Goal: Navigation & Orientation: Find specific page/section

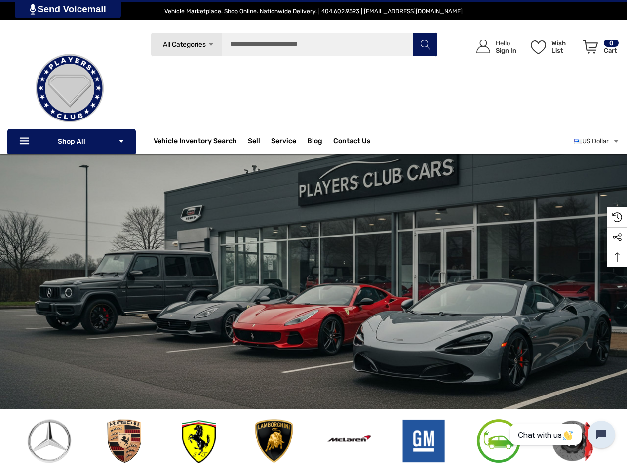
click at [186, 44] on span "All Categories" at bounding box center [184, 44] width 43 height 8
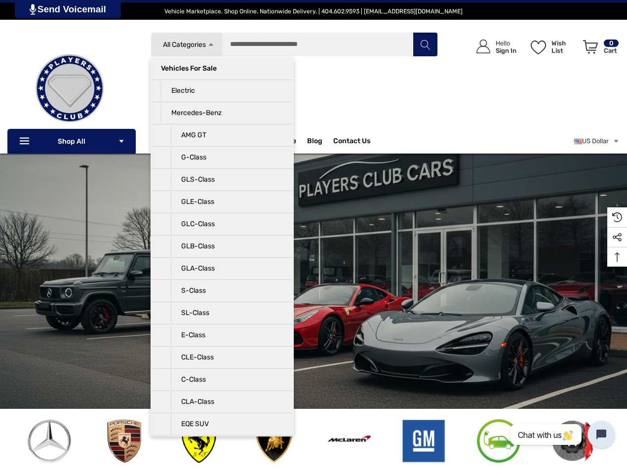
click at [222, 79] on div "Search All Categories Icon Arrow Down Icon Arrow Down Icon Arrow Up Icon Arrow …" at bounding box center [294, 85] width 287 height 106
click at [222, 101] on div "Search All Categories Icon Arrow Down Icon Arrow Down Icon Arrow Up Icon Arrow …" at bounding box center [294, 85] width 287 height 106
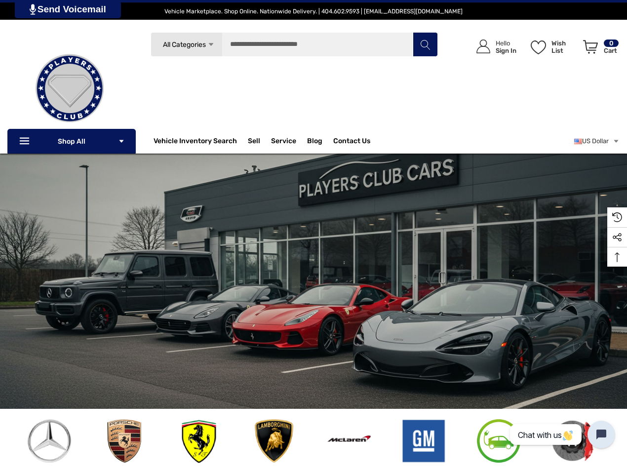
click at [222, 123] on div "Search All Categories Icon Arrow Down Icon Arrow Down Icon Arrow Up Icon Arrow …" at bounding box center [294, 85] width 287 height 106
click at [294, 44] on input "Search" at bounding box center [294, 44] width 287 height 25
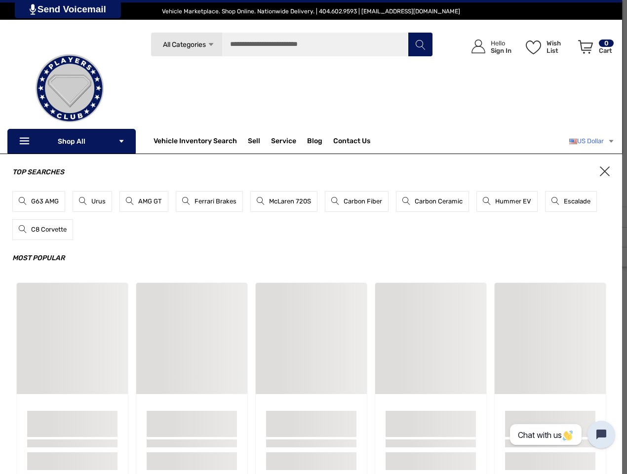
click at [596, 141] on link "US Dollar" at bounding box center [591, 141] width 45 height 20
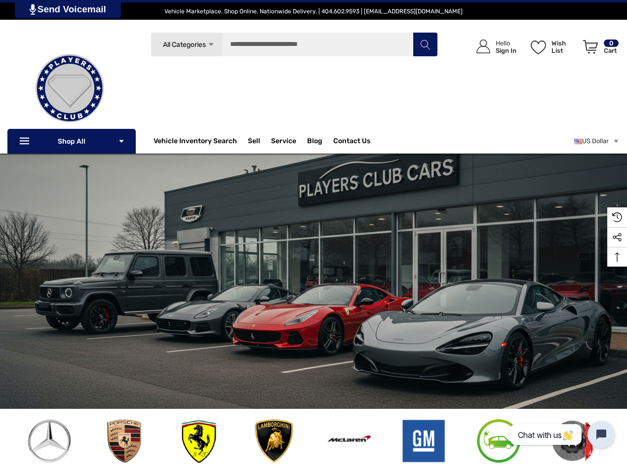
click at [69, 9] on link "Send Voicemail" at bounding box center [68, 9] width 106 height 18
